Goal: Task Accomplishment & Management: Manage account settings

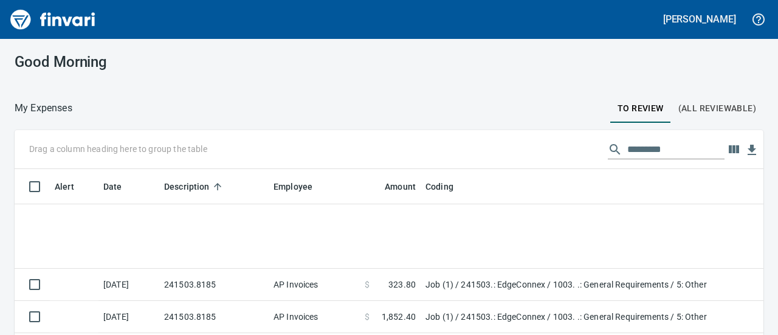
scroll to position [192, 721]
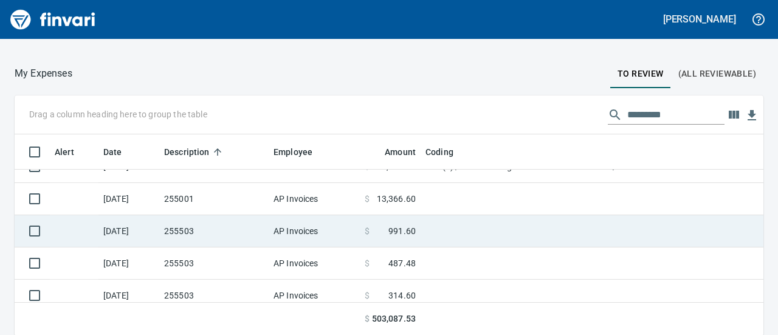
click at [231, 236] on td "255503" at bounding box center [213, 231] width 109 height 32
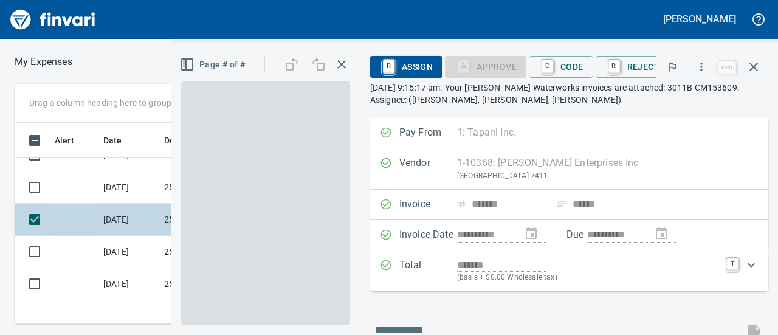
scroll to position [182, 426]
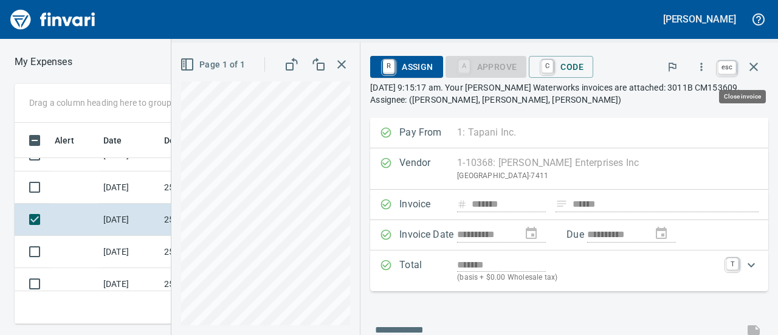
click at [752, 69] on icon "button" at bounding box center [753, 67] width 9 height 9
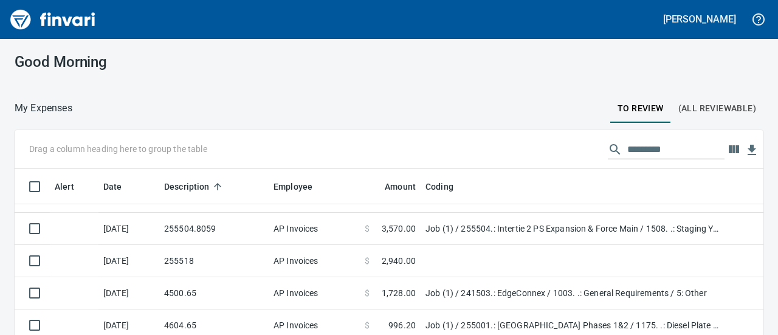
scroll to position [697, 0]
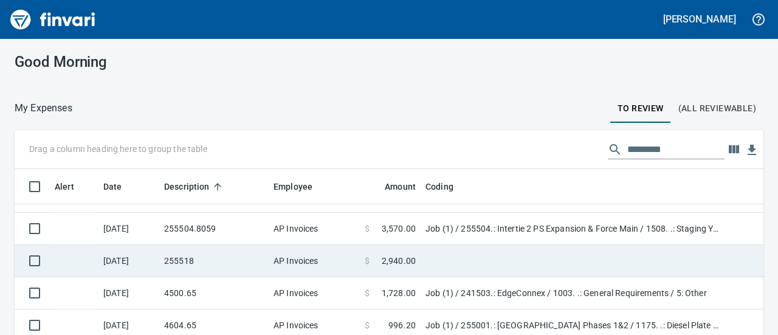
click at [422, 259] on td at bounding box center [572, 261] width 304 height 32
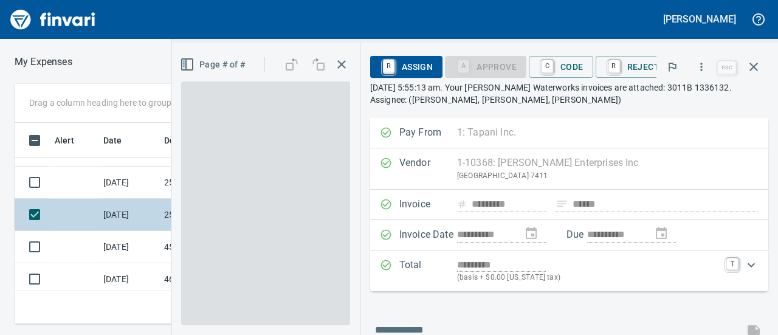
scroll to position [182, 426]
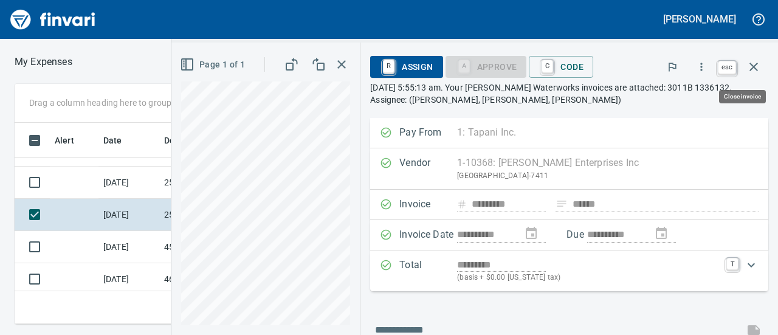
click at [756, 63] on icon "button" at bounding box center [753, 67] width 9 height 9
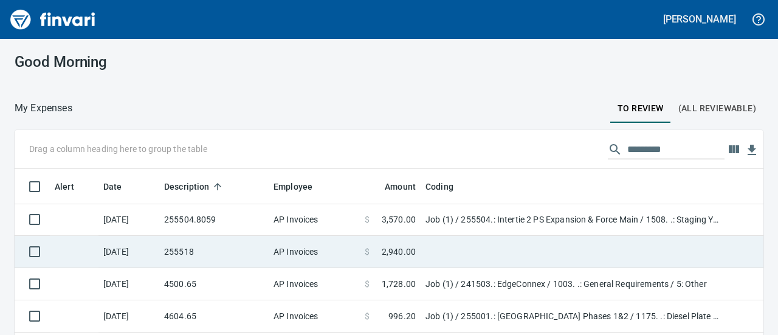
scroll to position [708, 0]
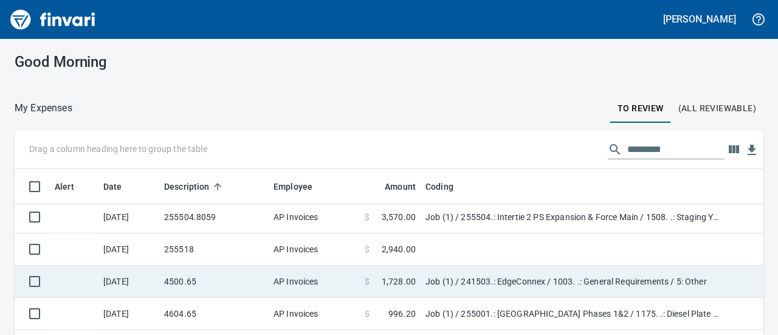
click at [220, 275] on td "4500.65" at bounding box center [213, 282] width 109 height 32
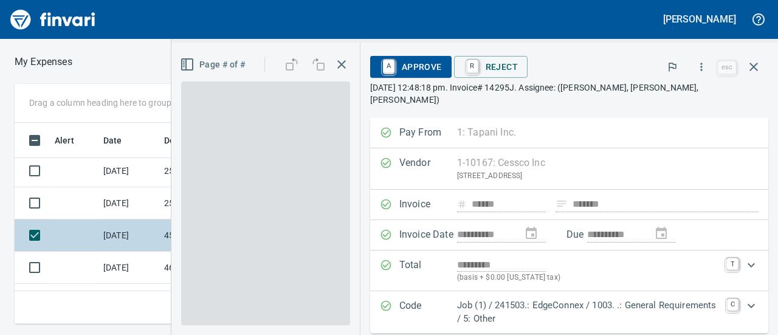
scroll to position [182, 426]
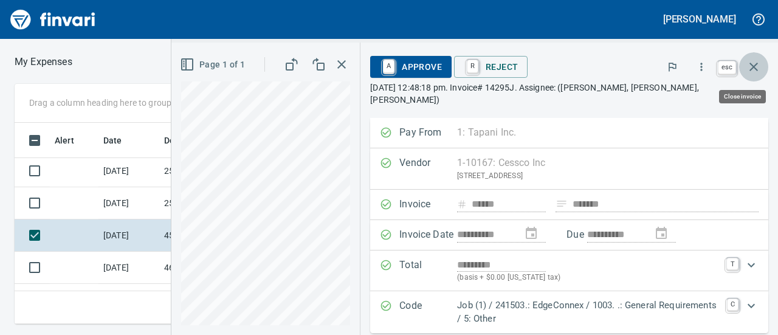
click at [756, 65] on icon "button" at bounding box center [753, 67] width 15 height 15
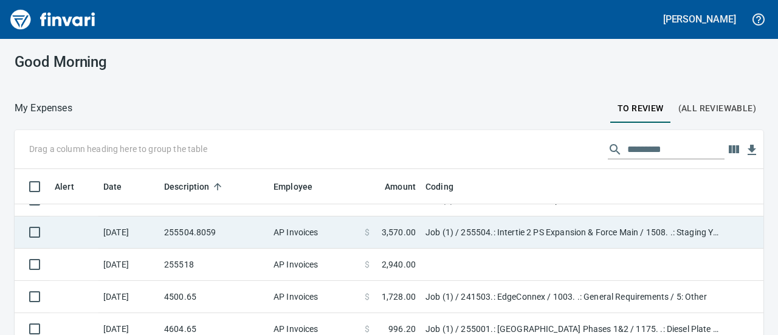
scroll to position [705, 0]
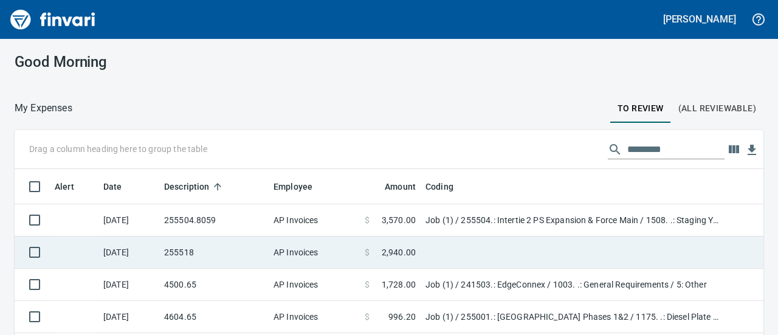
click at [225, 249] on td "255518" at bounding box center [213, 252] width 109 height 32
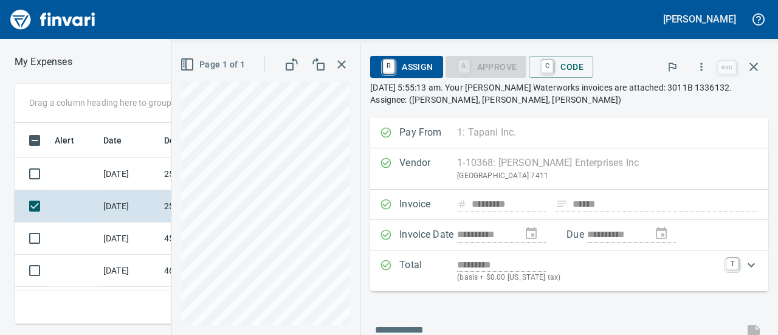
scroll to position [182, 426]
click at [572, 65] on span "C Code" at bounding box center [560, 67] width 45 height 21
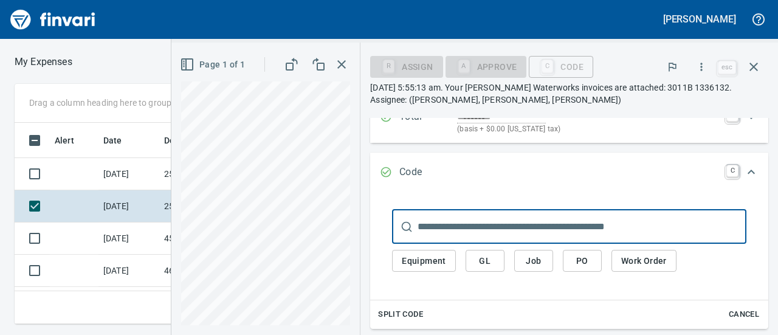
click at [524, 257] on span "Job" at bounding box center [533, 260] width 19 height 15
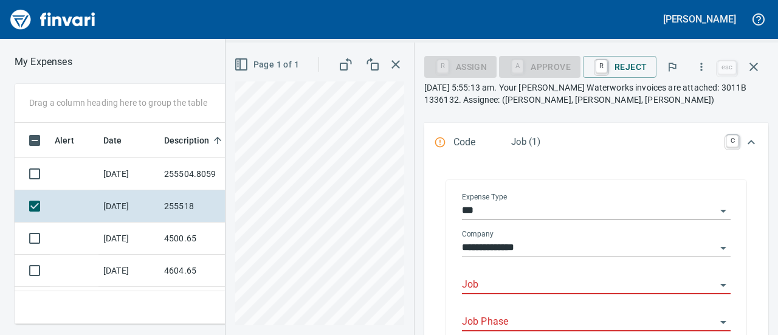
scroll to position [183, 0]
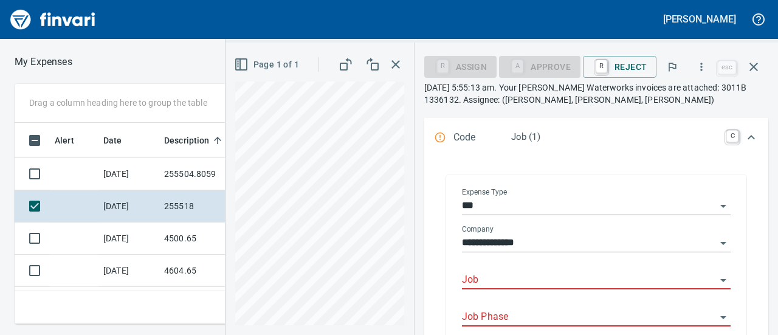
click at [483, 283] on input "Job" at bounding box center [589, 280] width 254 height 17
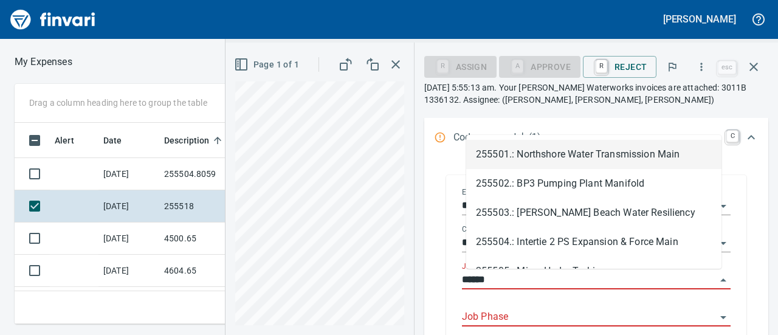
scroll to position [182, 426]
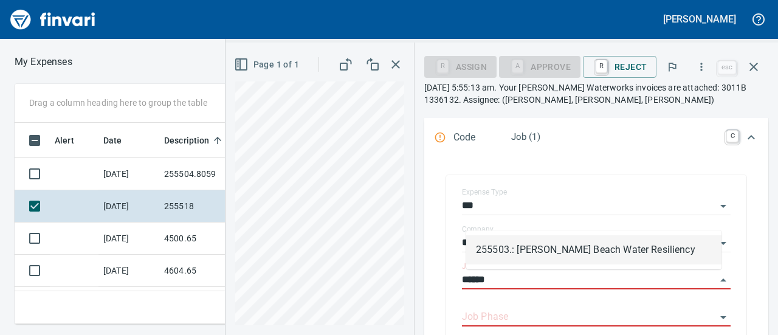
click at [513, 241] on li "255503.: [PERSON_NAME] Beach Water Resiliency" at bounding box center [593, 249] width 255 height 29
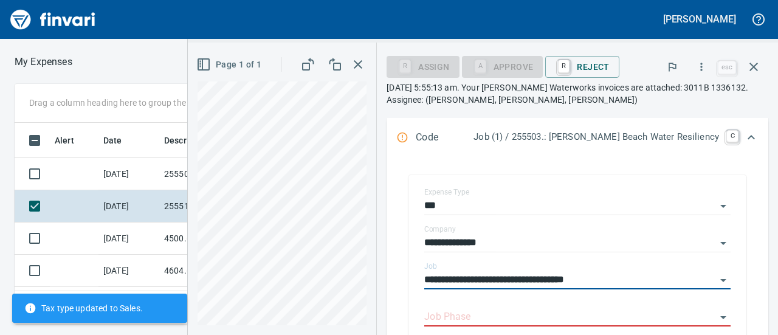
scroll to position [256, 0]
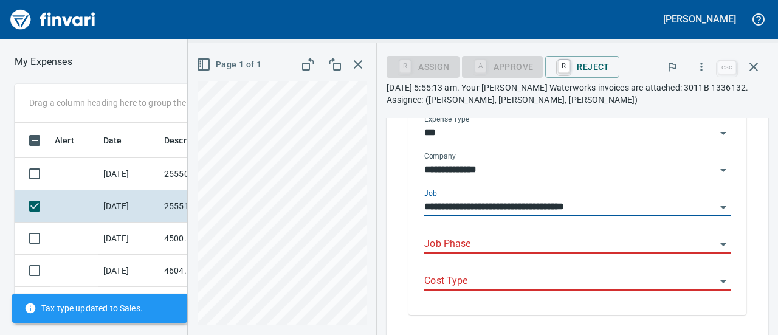
type input "**********"
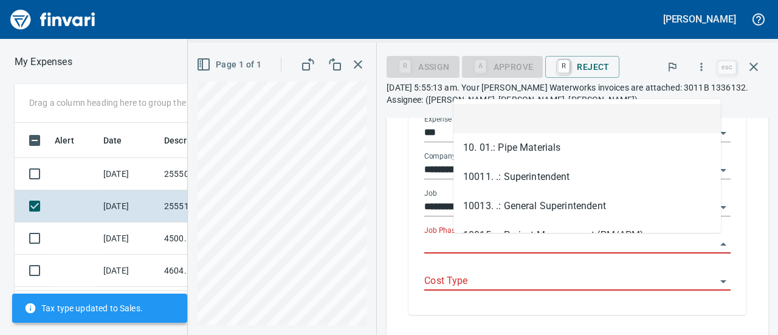
click at [481, 249] on input "Job Phase" at bounding box center [570, 244] width 292 height 17
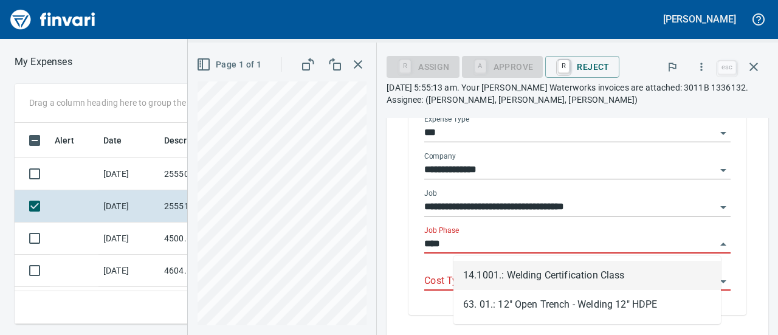
scroll to position [182, 426]
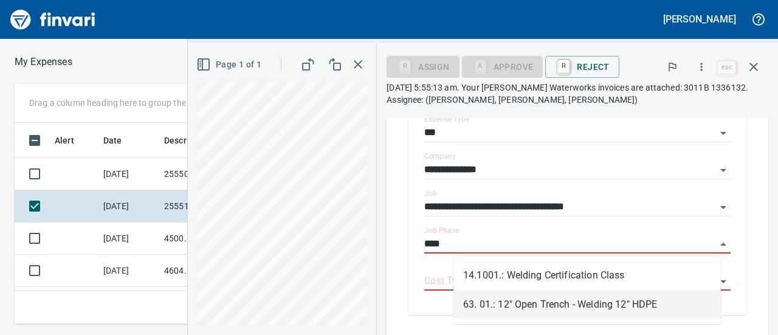
click at [563, 303] on li "63. 01.: 12" Open Trench - Welding 12" HDPE" at bounding box center [586, 304] width 267 height 29
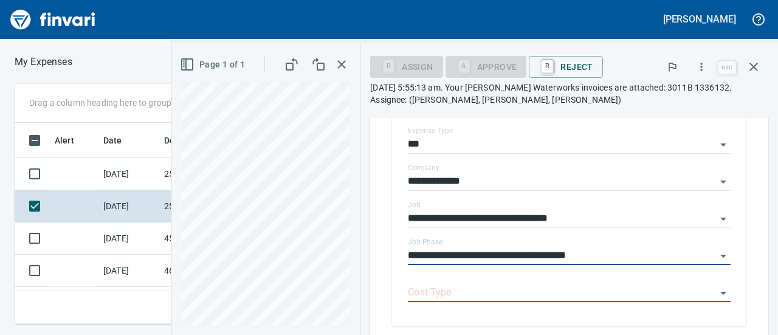
scroll to position [267, 0]
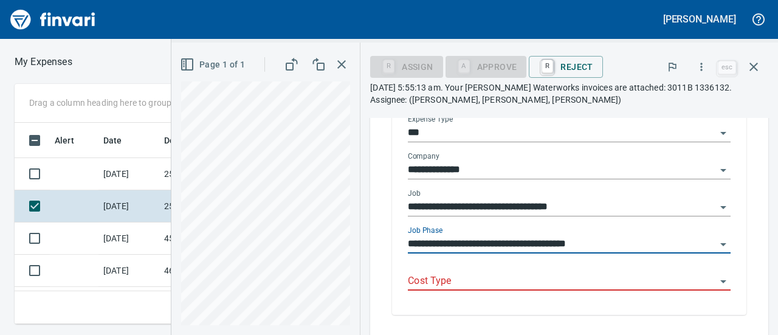
type input "**********"
click at [454, 274] on input "Cost Type" at bounding box center [562, 281] width 308 height 17
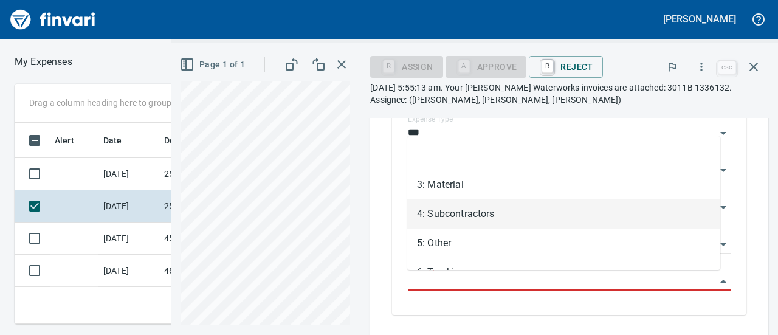
scroll to position [21, 0]
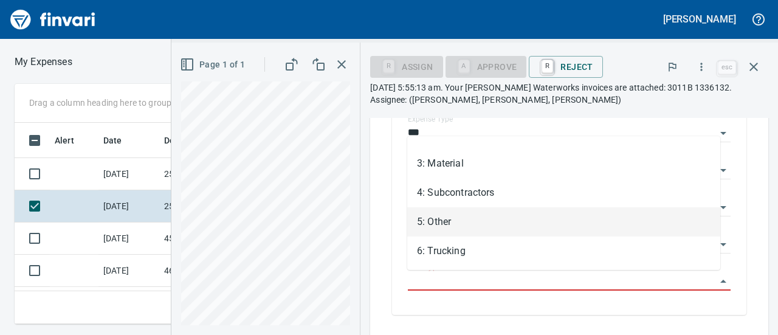
click at [483, 212] on li "5: Other" at bounding box center [563, 221] width 313 height 29
type input "********"
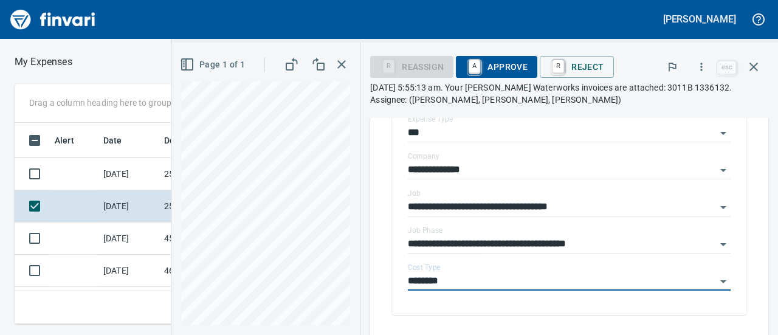
click at [498, 67] on span "A Approve" at bounding box center [496, 67] width 62 height 21
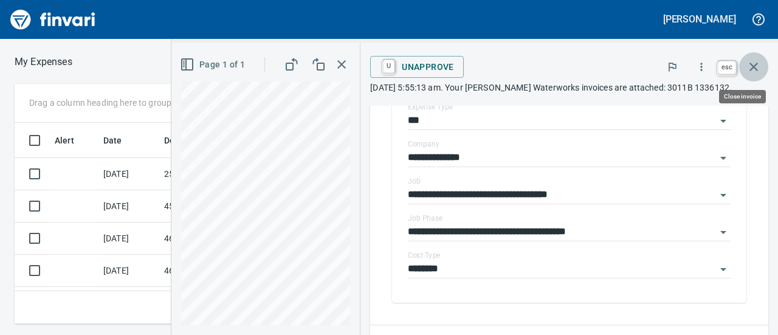
click at [754, 67] on icon "button" at bounding box center [753, 67] width 9 height 9
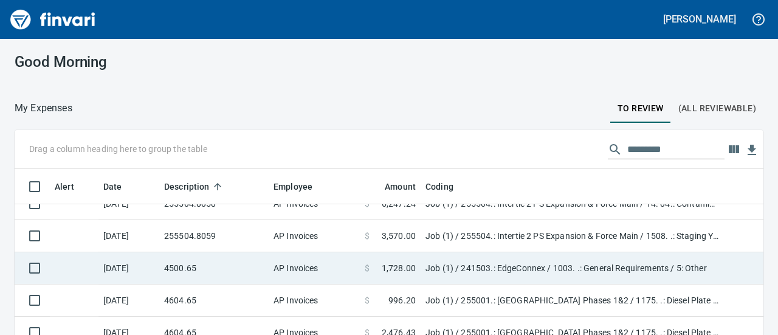
scroll to position [713, 0]
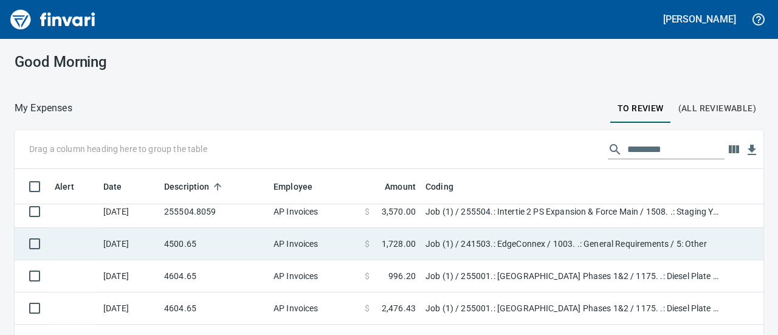
click at [242, 244] on td "4500.65" at bounding box center [213, 244] width 109 height 32
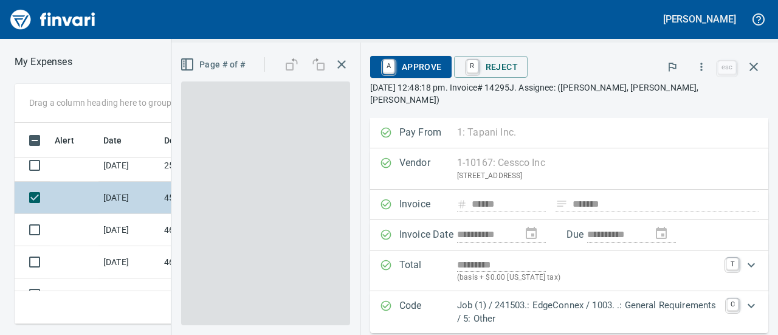
scroll to position [182, 426]
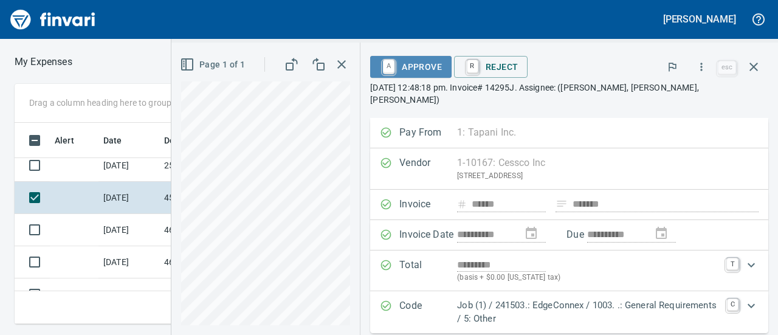
click at [432, 69] on span "A Approve" at bounding box center [411, 67] width 62 height 21
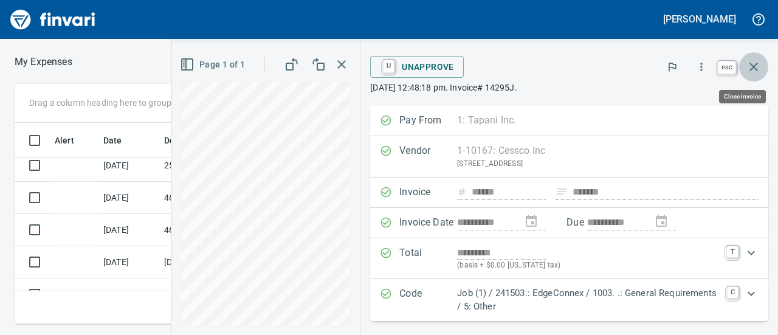
click at [754, 69] on icon "button" at bounding box center [753, 67] width 15 height 15
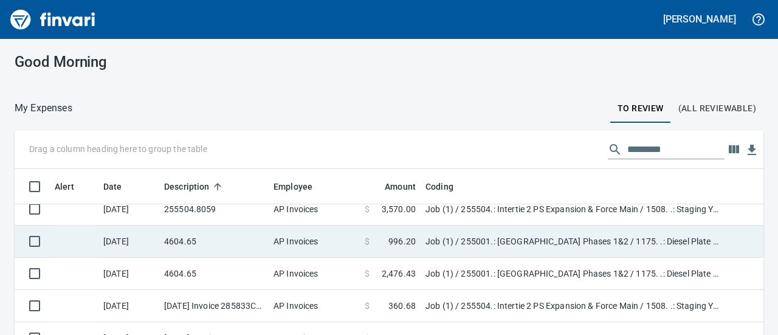
scroll to position [716, 0]
click at [241, 238] on td "4604.65" at bounding box center [213, 241] width 109 height 32
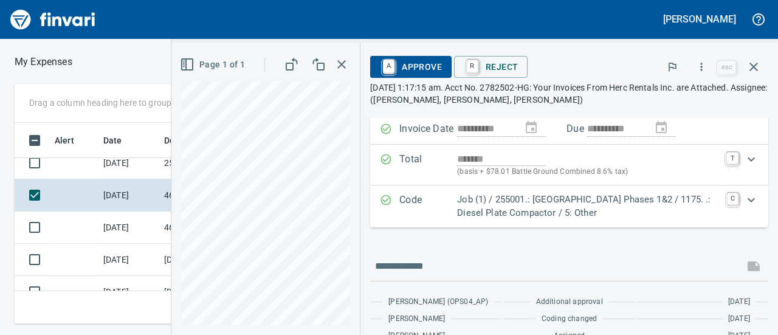
scroll to position [105, 0]
click at [408, 66] on span "A Approve" at bounding box center [411, 67] width 62 height 21
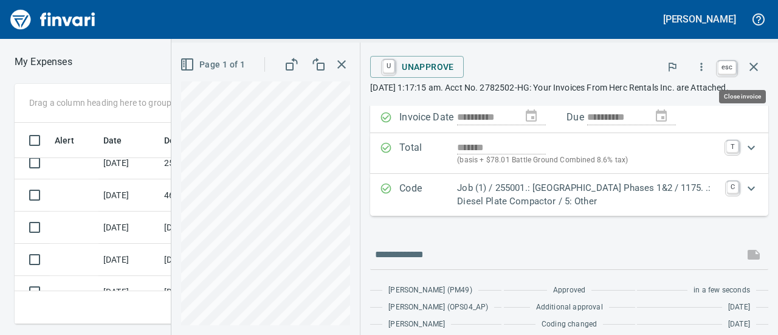
click at [756, 66] on icon "button" at bounding box center [753, 67] width 15 height 15
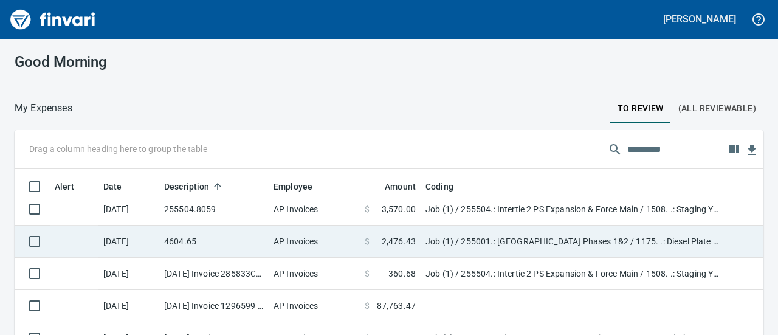
scroll to position [192, 721]
click at [304, 245] on td "AP Invoices" at bounding box center [314, 241] width 91 height 32
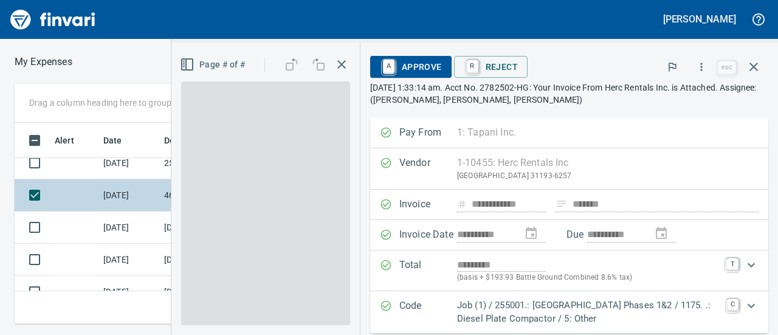
scroll to position [182, 426]
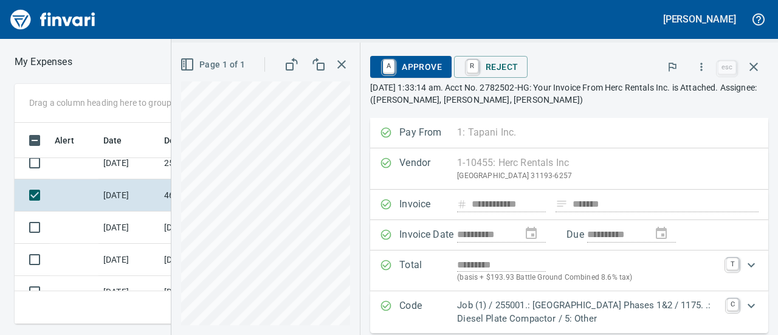
click at [750, 299] on div "Expand" at bounding box center [750, 305] width 29 height 29
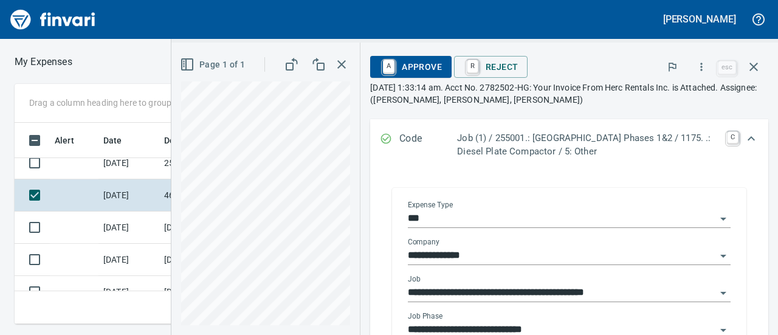
scroll to position [269, 0]
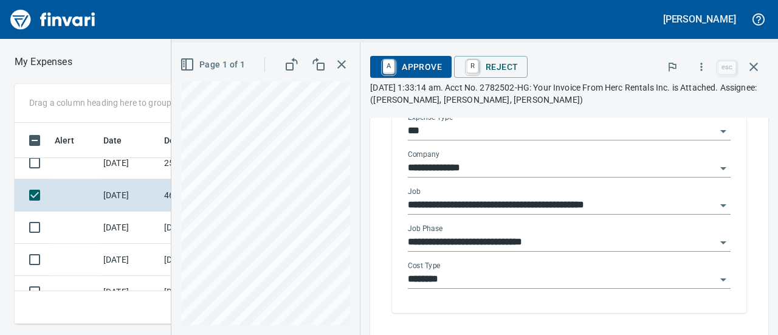
click at [541, 235] on input "**********" at bounding box center [562, 242] width 308 height 17
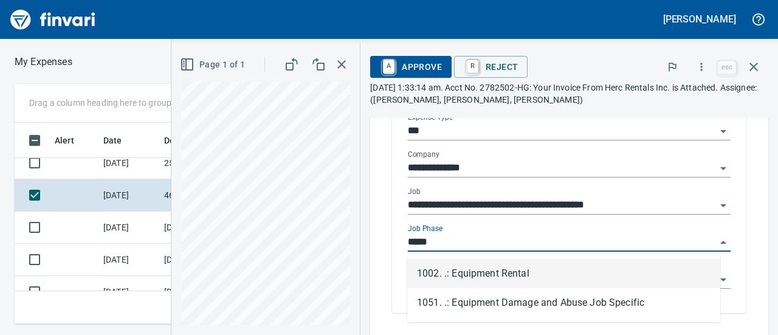
scroll to position [182, 426]
click at [495, 272] on li "1002. .: Equipment Rental" at bounding box center [563, 273] width 313 height 29
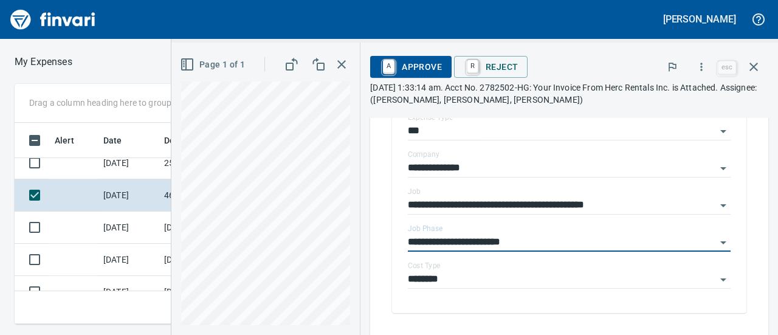
type input "**********"
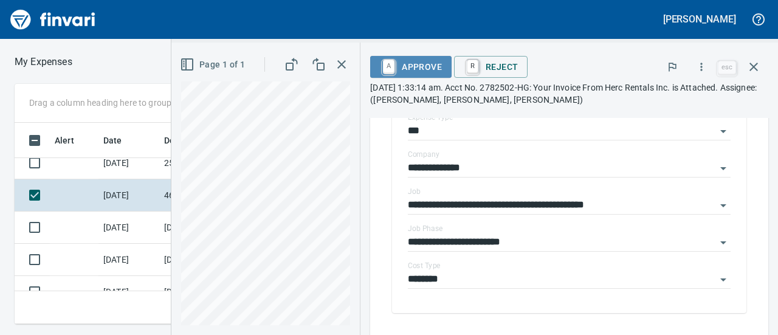
click at [425, 67] on span "A Approve" at bounding box center [411, 67] width 62 height 21
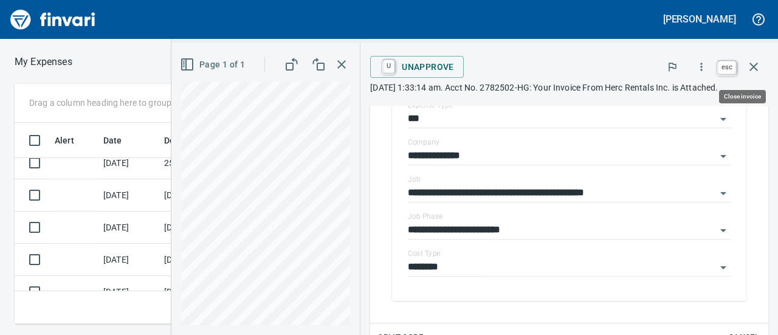
click at [759, 67] on icon "button" at bounding box center [753, 67] width 15 height 15
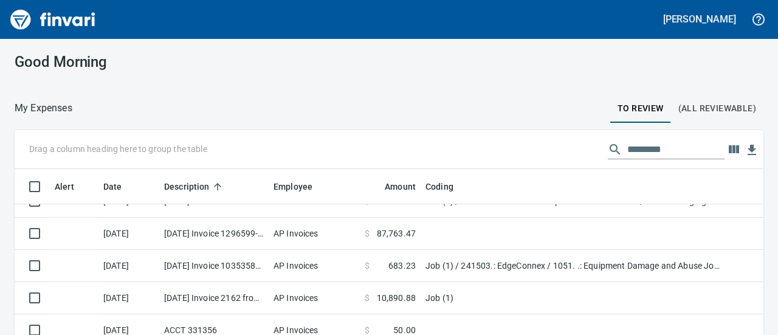
scroll to position [768, 0]
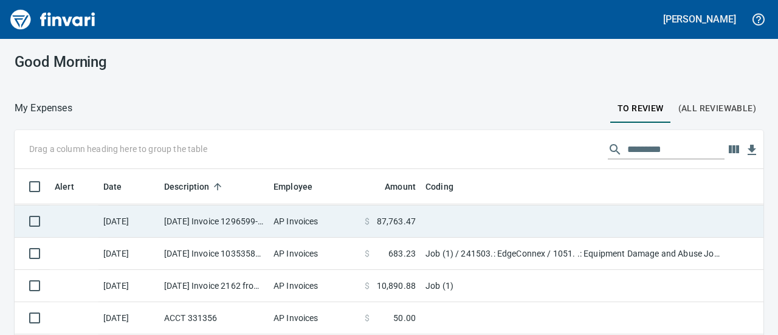
click at [398, 222] on span "87,763.47" at bounding box center [396, 221] width 39 height 12
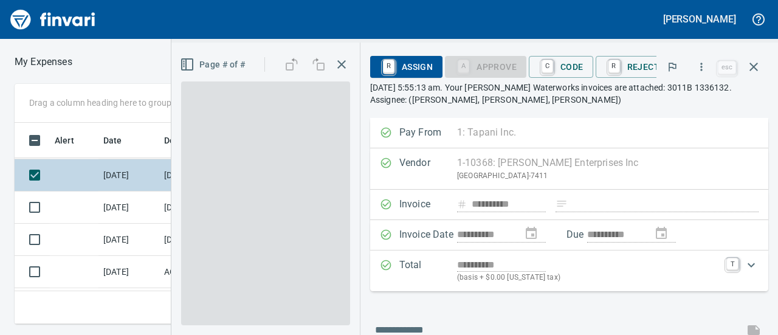
scroll to position [182, 426]
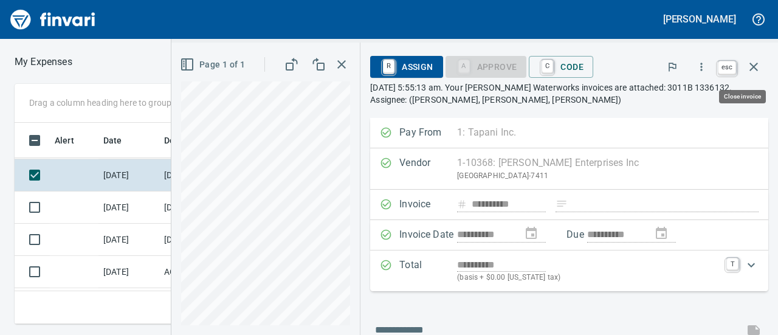
click at [757, 65] on icon "button" at bounding box center [753, 67] width 15 height 15
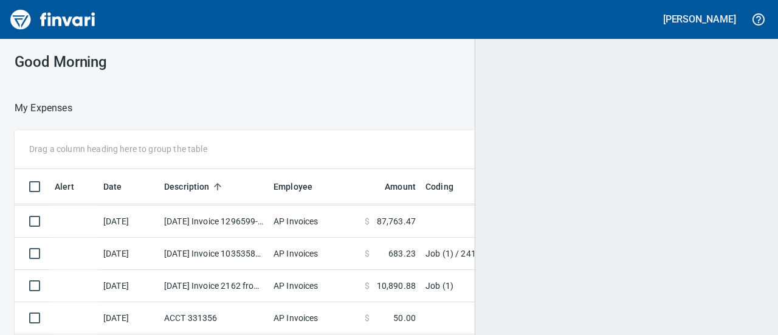
scroll to position [1, 1]
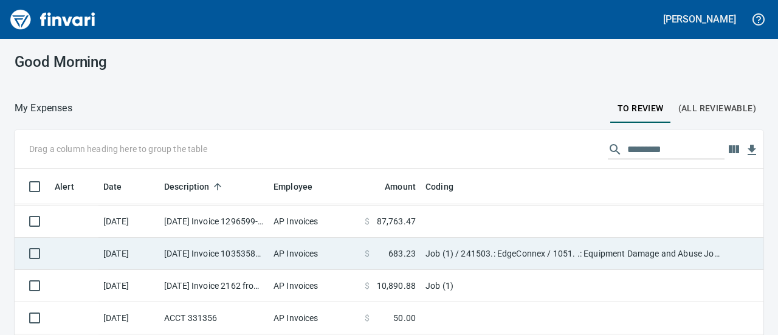
click at [464, 255] on td "Job (1) / 241503.: EdgeConnex / 1051. .: Equipment Damage and Abuse Job Specifi…" at bounding box center [572, 254] width 304 height 32
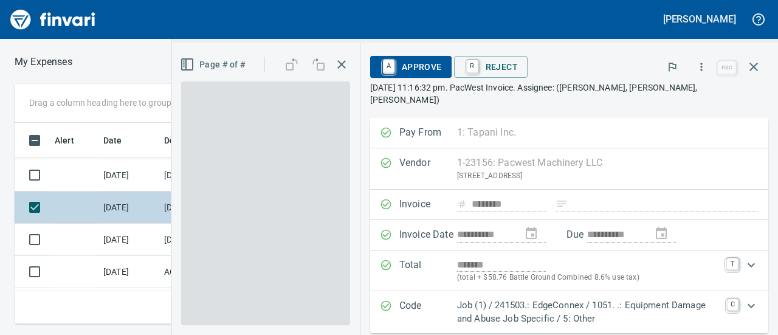
scroll to position [182, 426]
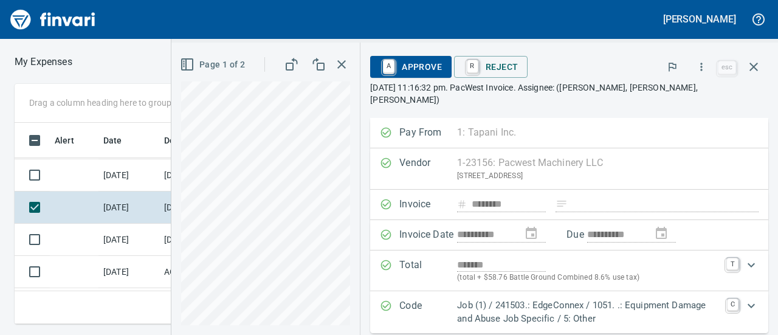
click at [414, 66] on span "A Approve" at bounding box center [411, 67] width 62 height 21
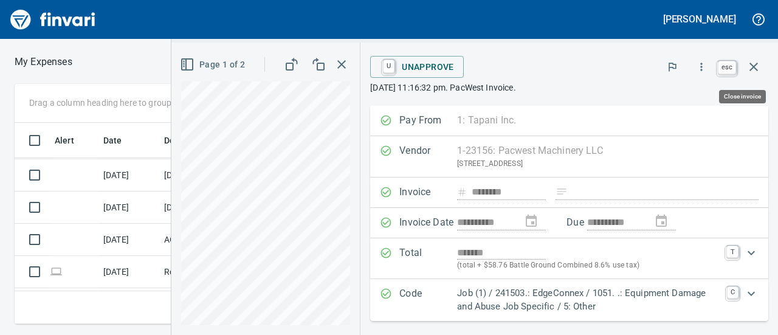
click at [750, 66] on icon "button" at bounding box center [753, 67] width 15 height 15
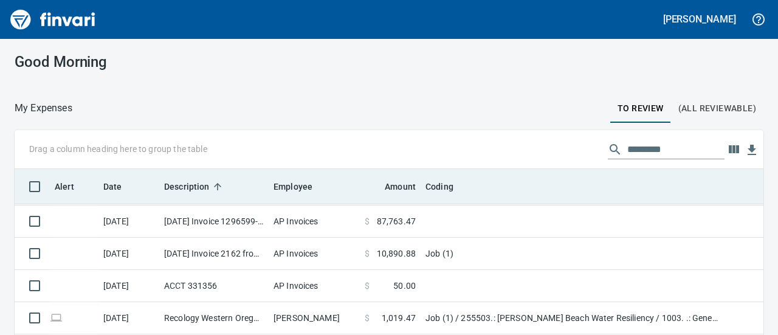
scroll to position [192, 721]
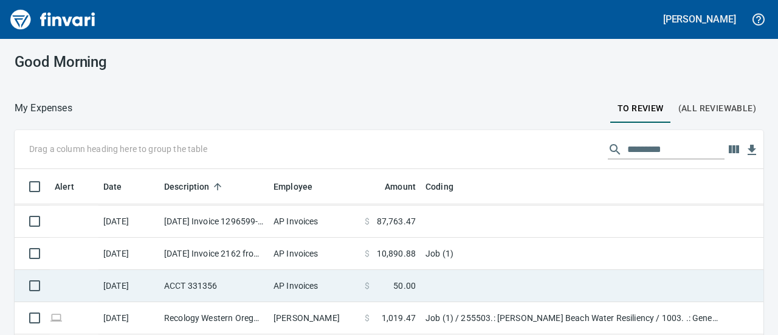
click at [258, 288] on td "ACCT 331356" at bounding box center [213, 286] width 109 height 32
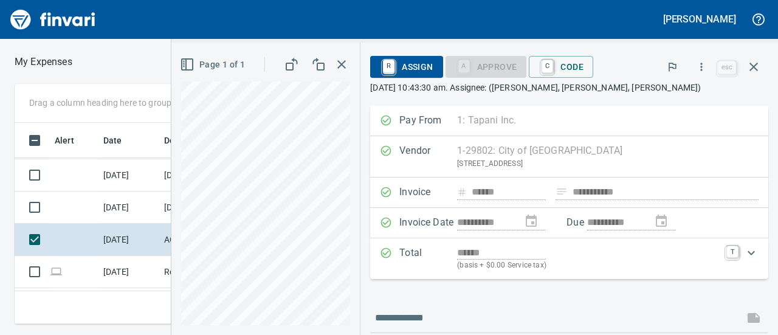
scroll to position [182, 426]
click at [702, 61] on icon "button" at bounding box center [701, 67] width 12 height 12
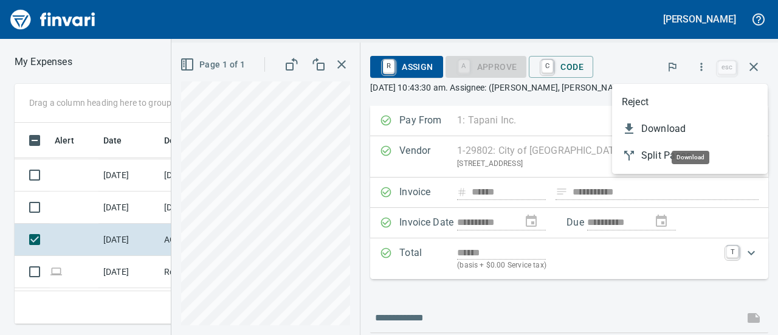
click at [654, 126] on span "Download" at bounding box center [699, 129] width 117 height 15
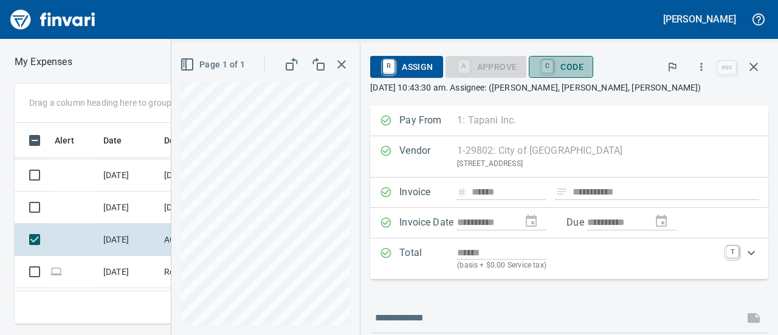
click at [566, 71] on span "C Code" at bounding box center [560, 67] width 45 height 21
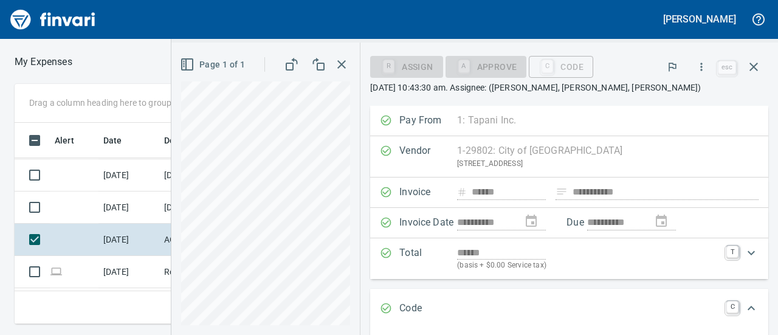
scroll to position [142, 0]
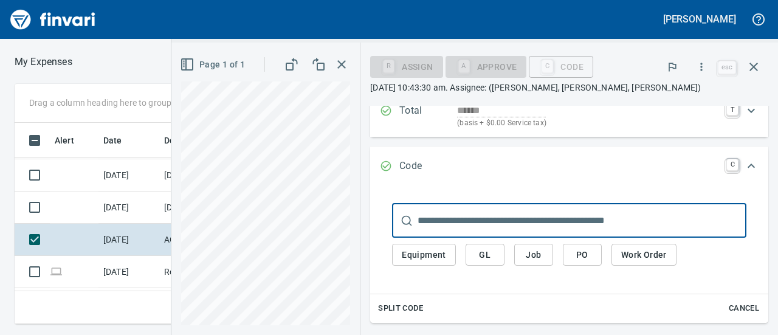
click at [537, 259] on span "Job" at bounding box center [533, 254] width 19 height 15
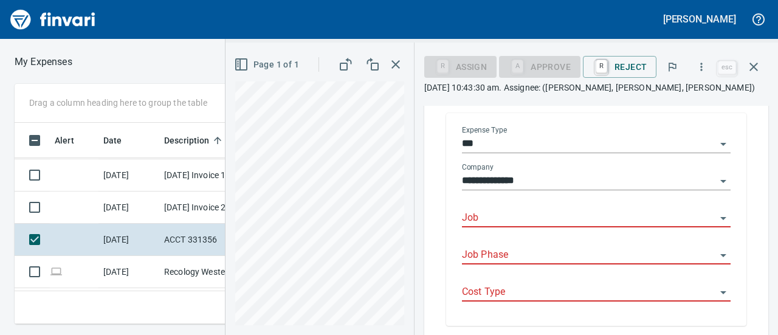
scroll to position [233, 0]
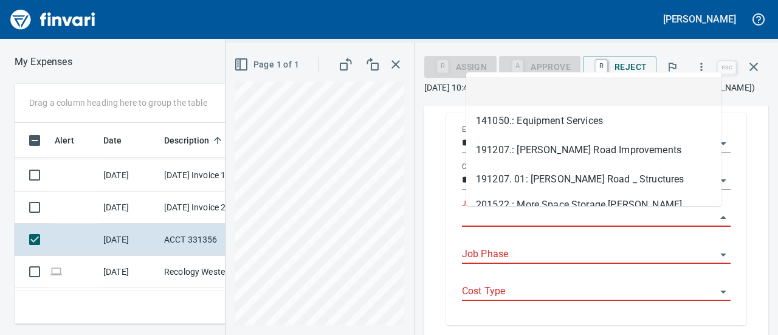
click at [518, 220] on input "Job" at bounding box center [589, 217] width 254 height 17
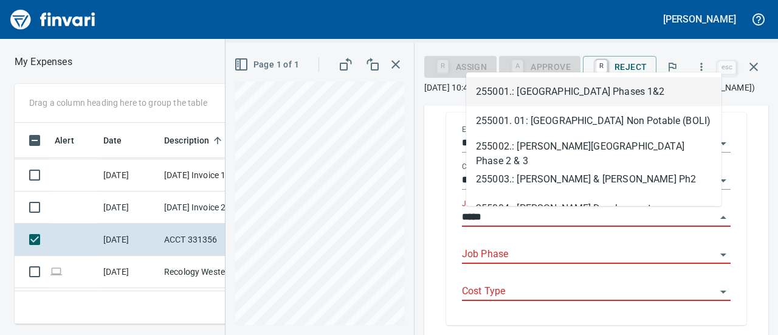
scroll to position [182, 426]
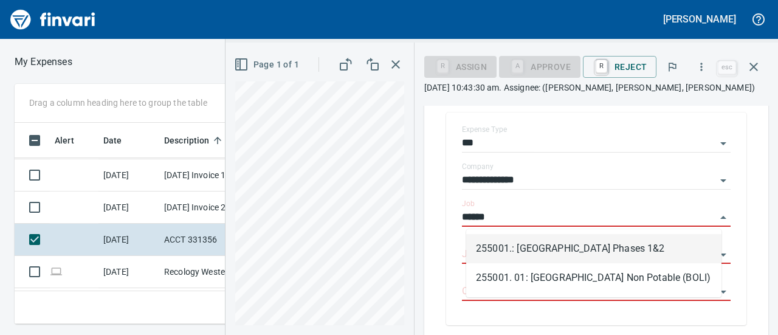
click at [498, 248] on li "255001.: [GEOGRAPHIC_DATA] Phases 1&2" at bounding box center [593, 248] width 255 height 29
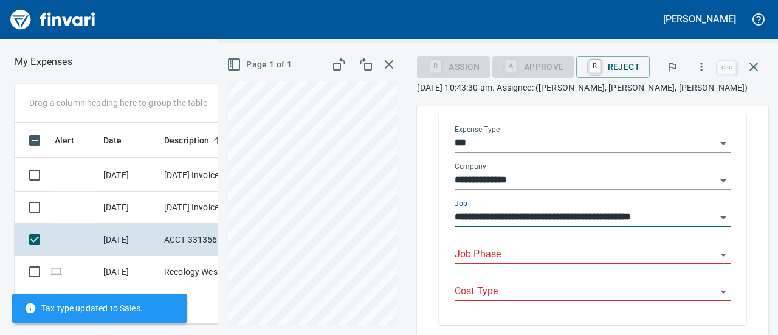
type input "**********"
click at [492, 256] on input "Job Phase" at bounding box center [584, 254] width 261 height 17
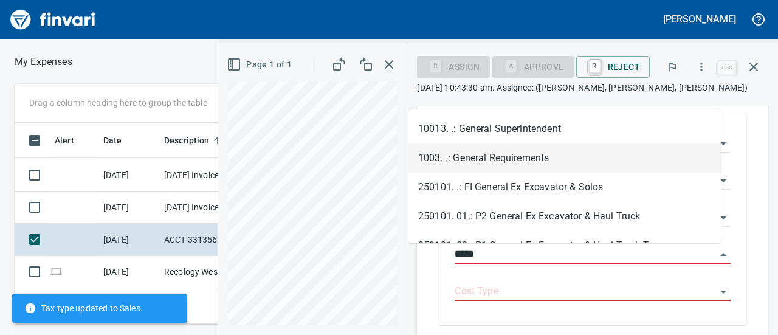
click at [522, 151] on li "1003. .: General Requirements" at bounding box center [564, 157] width 312 height 29
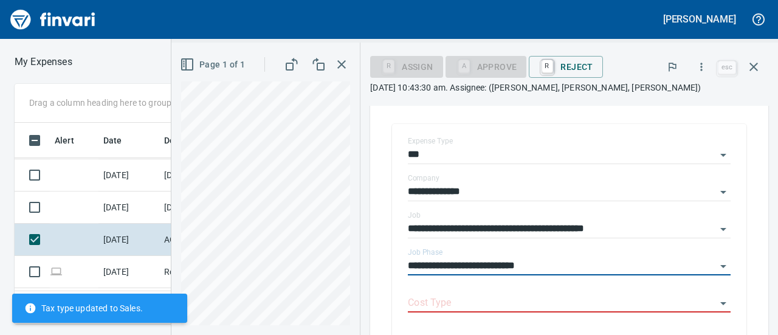
scroll to position [245, 0]
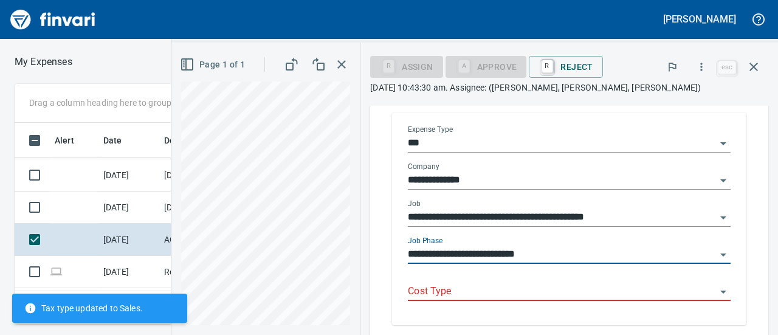
type input "**********"
click at [445, 290] on input "Cost Type" at bounding box center [562, 291] width 308 height 17
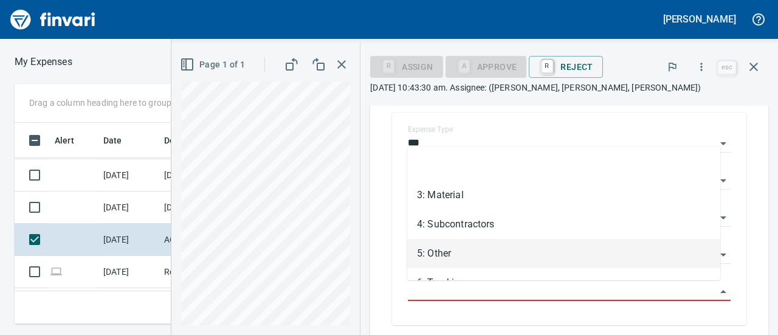
click at [455, 252] on li "5: Other" at bounding box center [563, 253] width 313 height 29
type input "********"
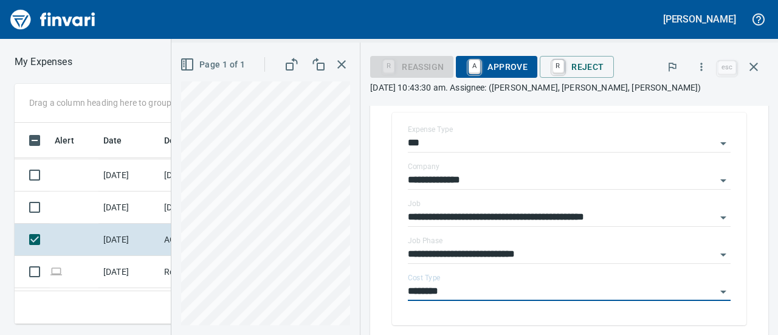
click at [488, 72] on span "A Approve" at bounding box center [496, 67] width 62 height 21
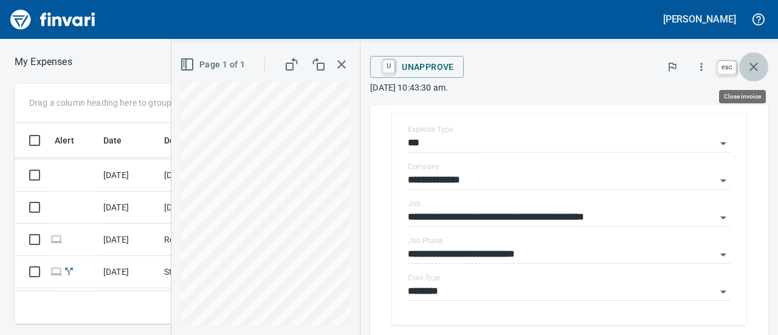
click at [752, 68] on icon "button" at bounding box center [753, 67] width 9 height 9
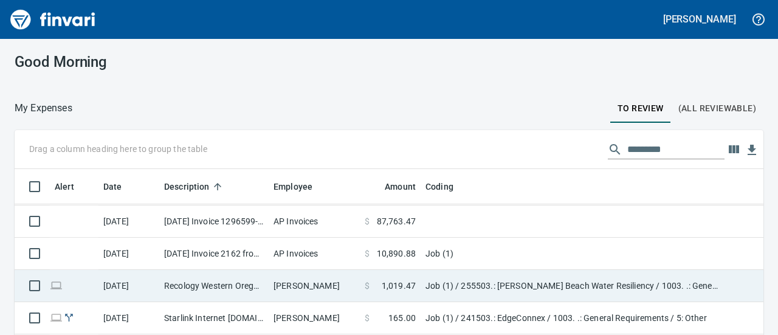
scroll to position [192, 721]
click at [293, 292] on td "[PERSON_NAME]" at bounding box center [314, 286] width 91 height 32
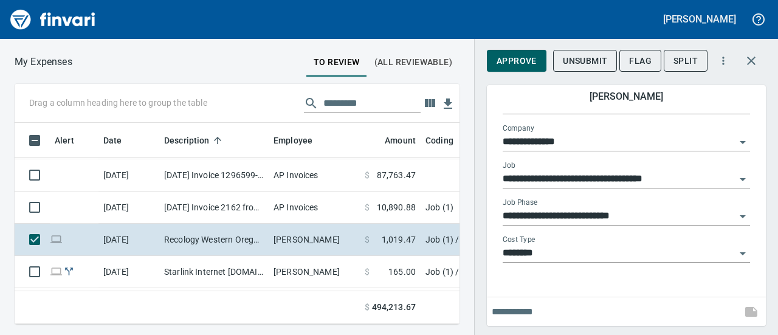
scroll to position [182, 0]
click at [519, 60] on span "Approve" at bounding box center [516, 60] width 40 height 15
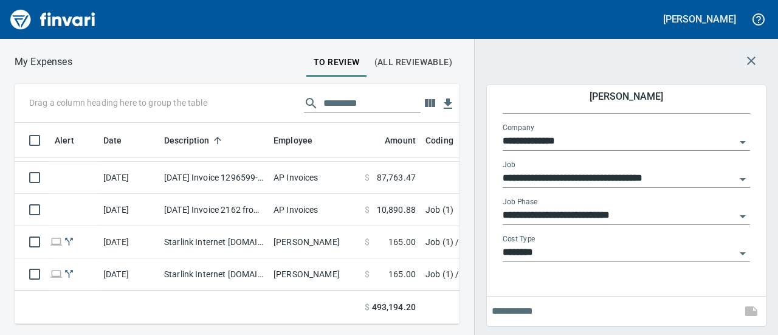
scroll to position [180, 0]
click at [755, 58] on icon "button" at bounding box center [751, 61] width 9 height 9
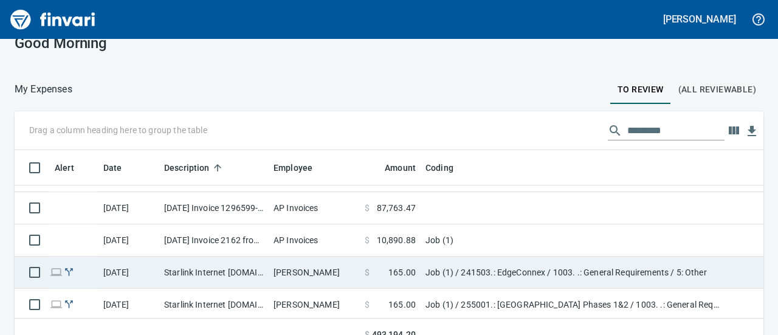
scroll to position [32, 0]
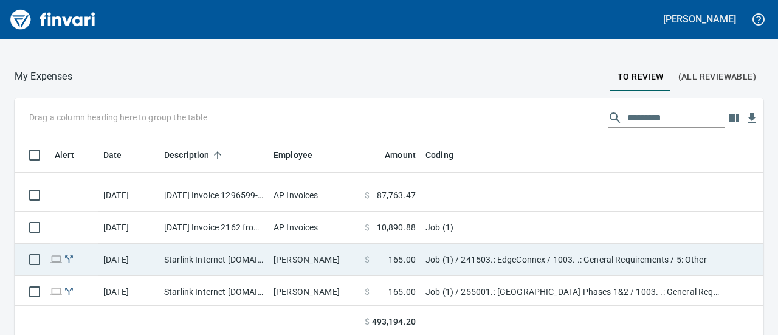
click at [242, 257] on td "Starlink Internet [DOMAIN_NAME] CA - Edge" at bounding box center [213, 260] width 109 height 32
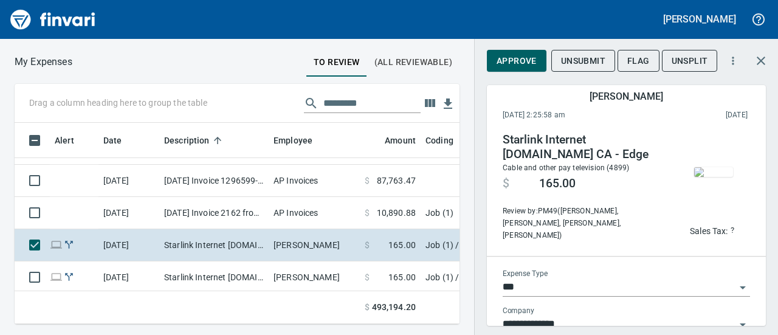
scroll to position [182, 426]
click at [515, 60] on span "Approve" at bounding box center [516, 60] width 40 height 15
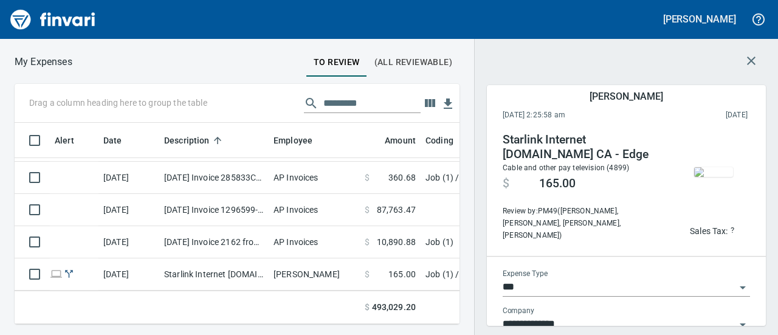
scroll to position [740, 0]
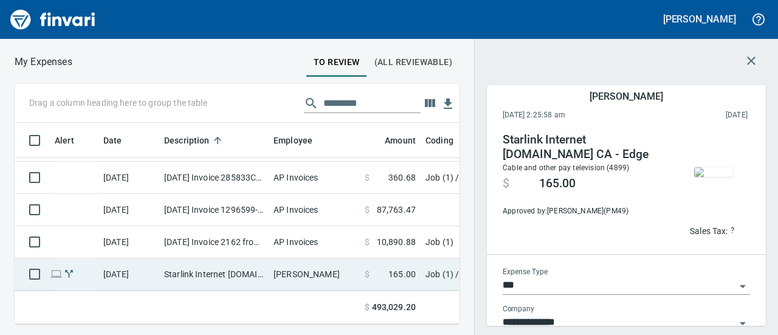
click at [246, 262] on td "Starlink Internet [DOMAIN_NAME] CA - [GEOGRAPHIC_DATA]" at bounding box center [213, 274] width 109 height 32
type input "**********"
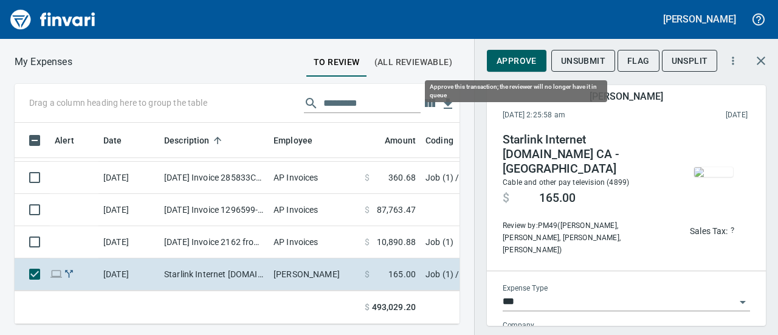
click at [513, 57] on span "Approve" at bounding box center [516, 60] width 40 height 15
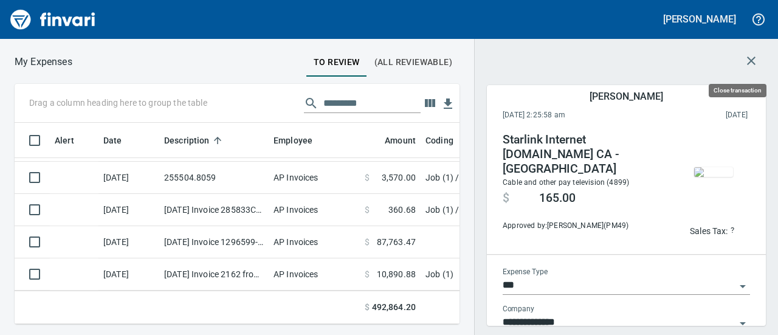
click at [755, 60] on icon "button" at bounding box center [751, 60] width 15 height 15
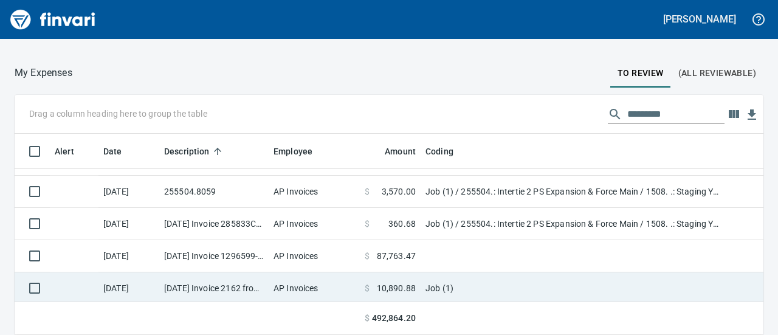
click at [331, 285] on td "AP Invoices" at bounding box center [314, 288] width 91 height 32
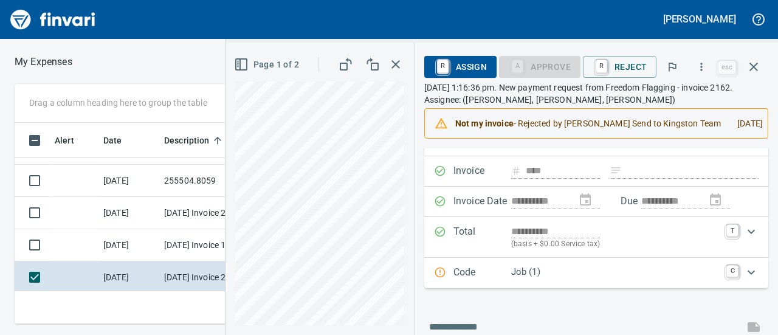
click at [744, 268] on icon "Expand" at bounding box center [751, 272] width 15 height 15
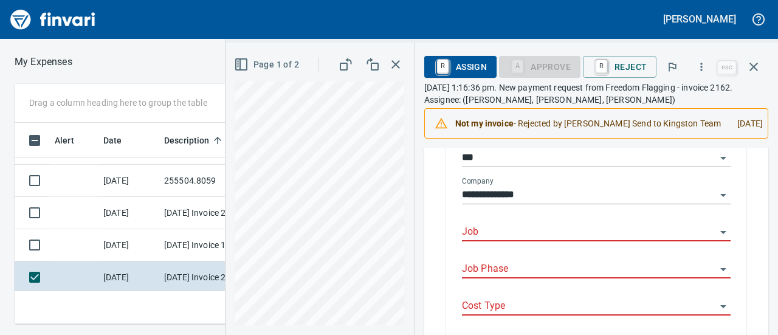
click at [501, 233] on input "Job" at bounding box center [589, 232] width 254 height 17
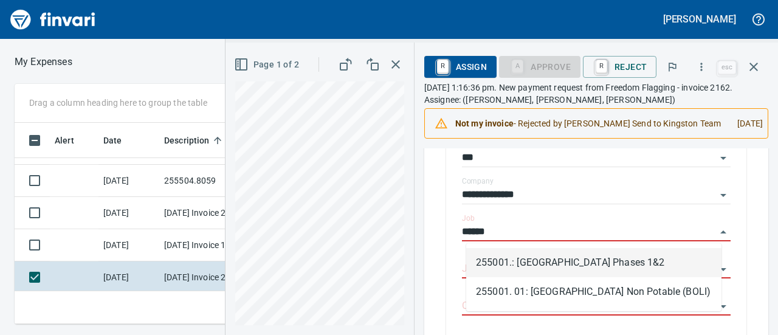
click at [512, 266] on li "255001.: [GEOGRAPHIC_DATA] Phases 1&2" at bounding box center [593, 262] width 255 height 29
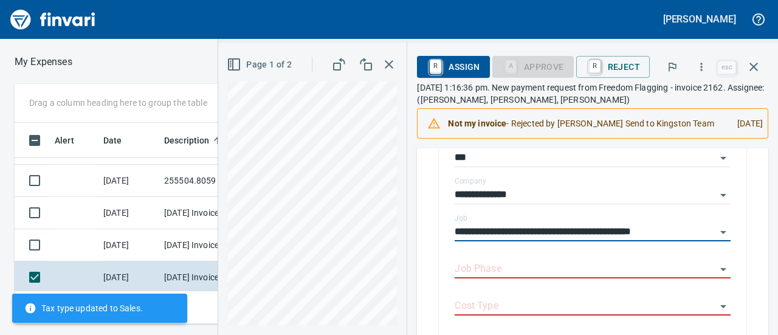
type input "**********"
click at [512, 266] on input "Job Phase" at bounding box center [584, 269] width 261 height 17
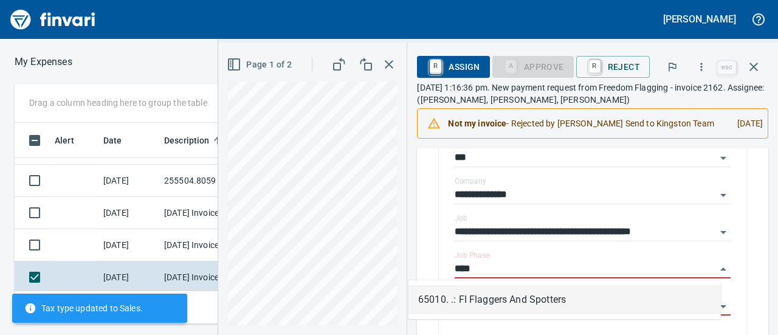
click at [509, 297] on li "65010. .: FI Flaggers And Spotters" at bounding box center [564, 299] width 312 height 29
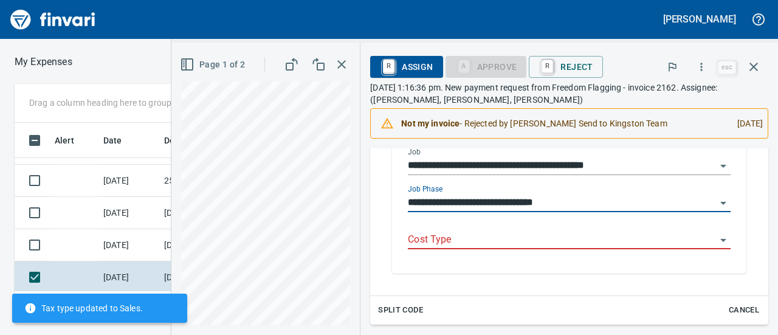
type input "**********"
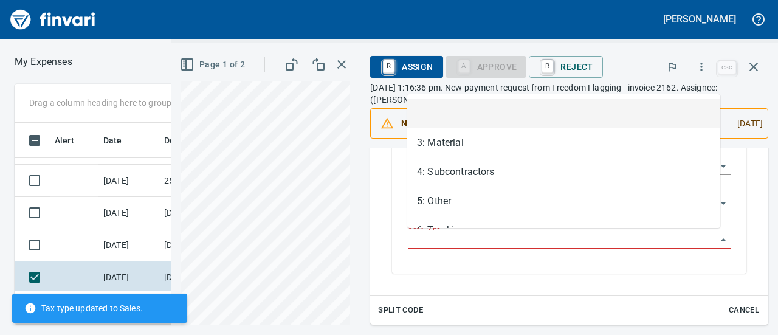
click at [453, 242] on input "Cost Type" at bounding box center [562, 239] width 308 height 17
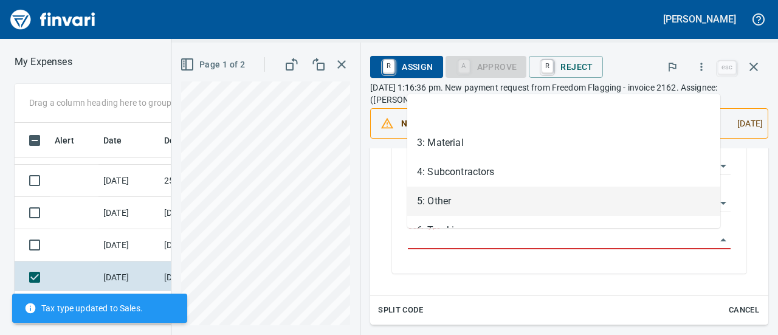
click at [447, 207] on li "5: Other" at bounding box center [563, 201] width 313 height 29
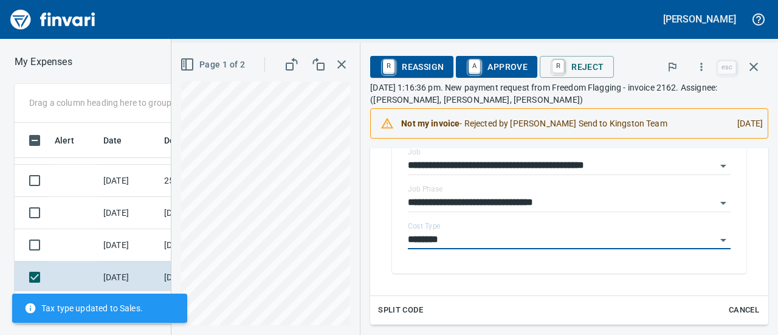
type input "********"
click at [492, 70] on span "A Approve" at bounding box center [496, 67] width 62 height 21
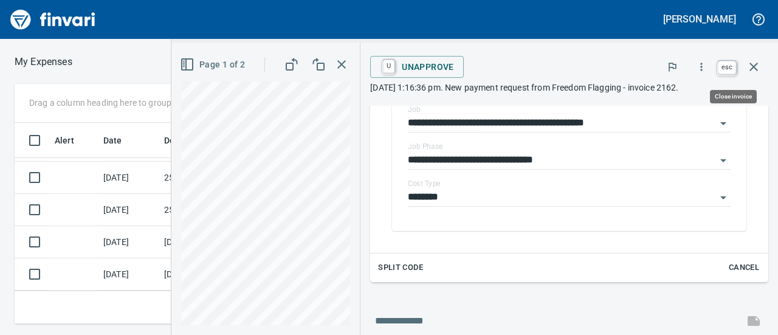
click at [758, 67] on icon "button" at bounding box center [753, 67] width 15 height 15
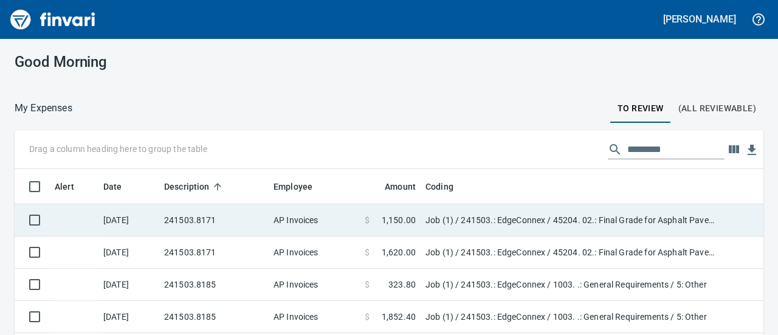
click at [260, 227] on td "241503.8171" at bounding box center [213, 220] width 109 height 32
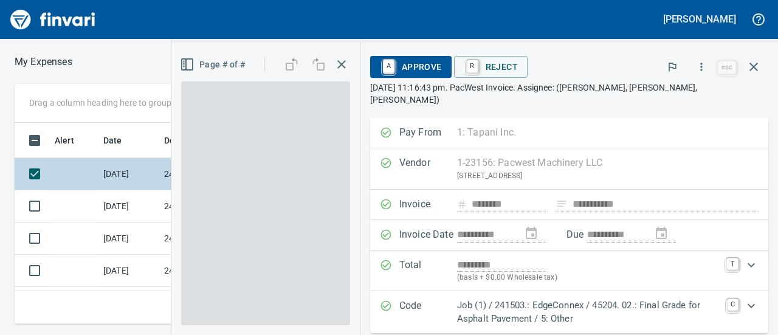
scroll to position [182, 426]
